Goal: Information Seeking & Learning: Learn about a topic

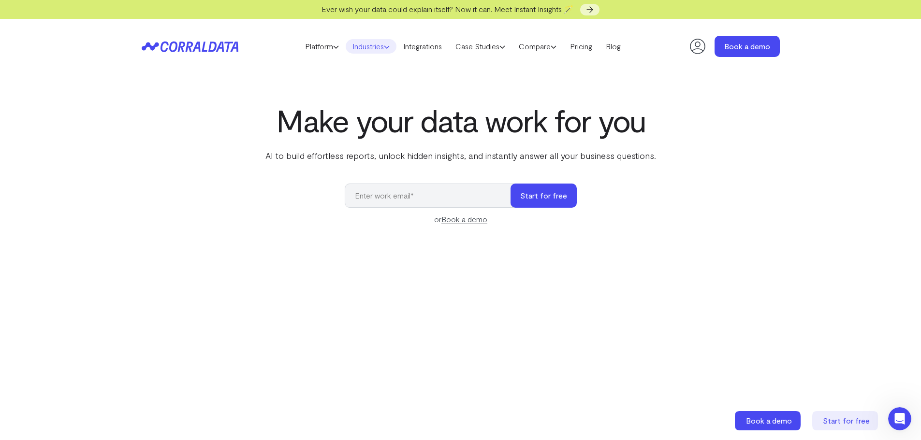
click at [386, 48] on icon at bounding box center [387, 47] width 6 height 6
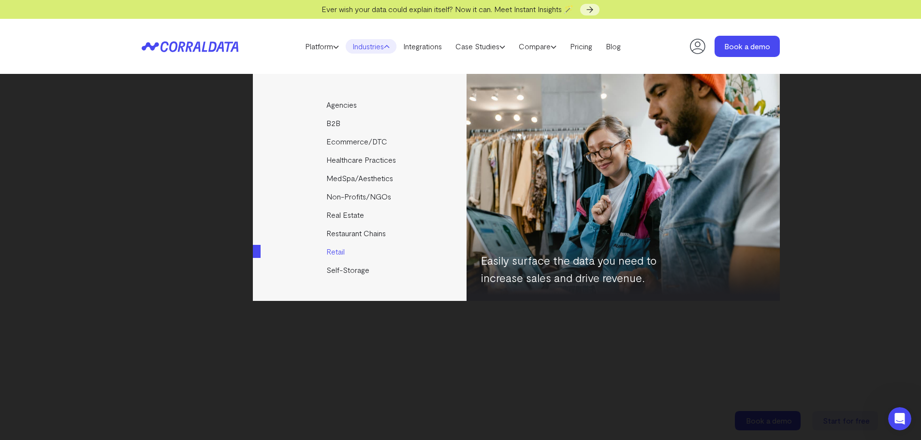
click at [343, 253] on link "Retail" at bounding box center [360, 252] width 215 height 18
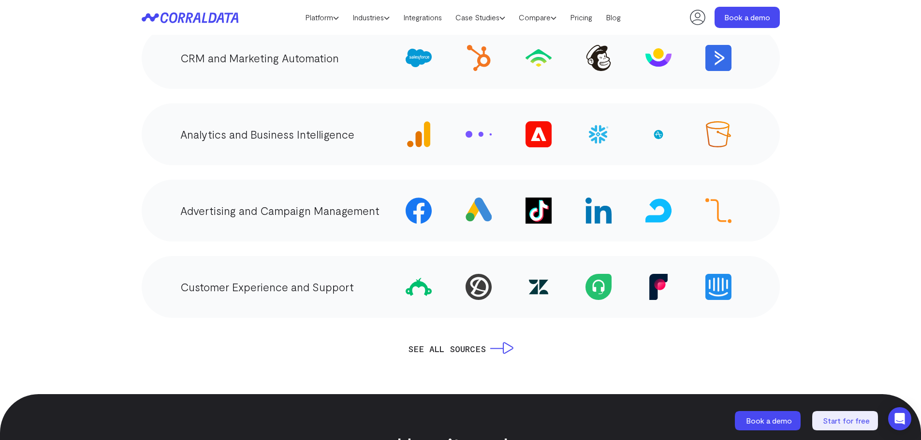
scroll to position [1864, 0]
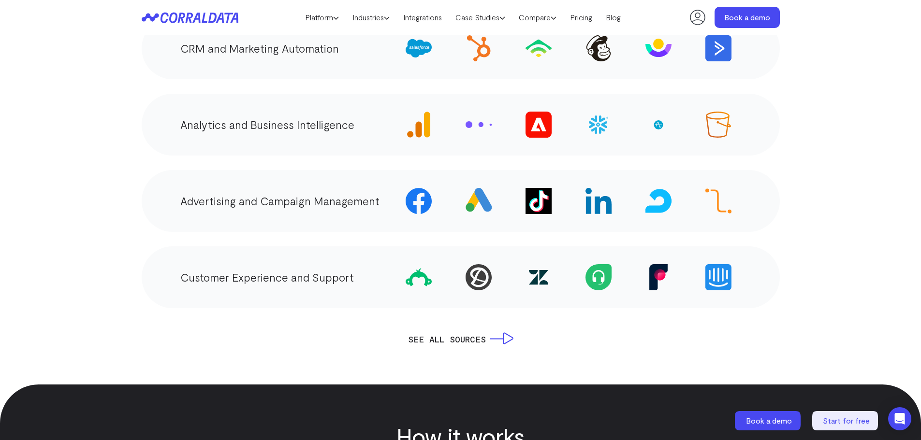
click at [655, 203] on img at bounding box center [658, 201] width 26 height 26
click at [726, 208] on img at bounding box center [718, 201] width 26 height 26
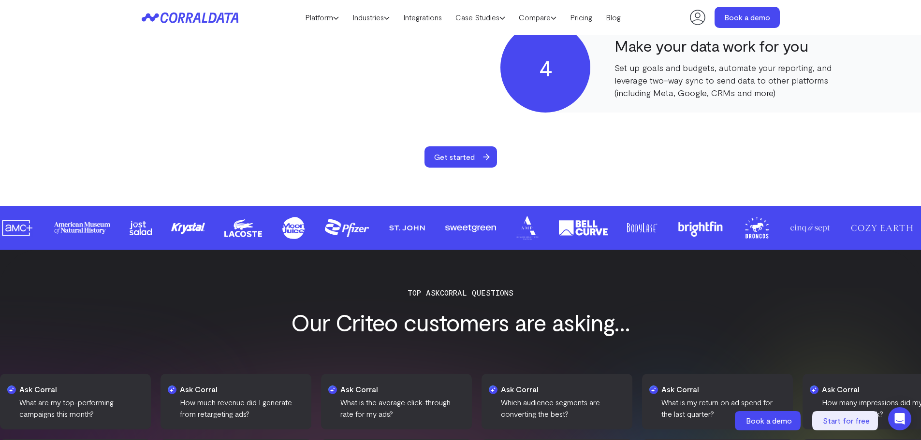
scroll to position [801, 0]
